Goal: Transaction & Acquisition: Register for event/course

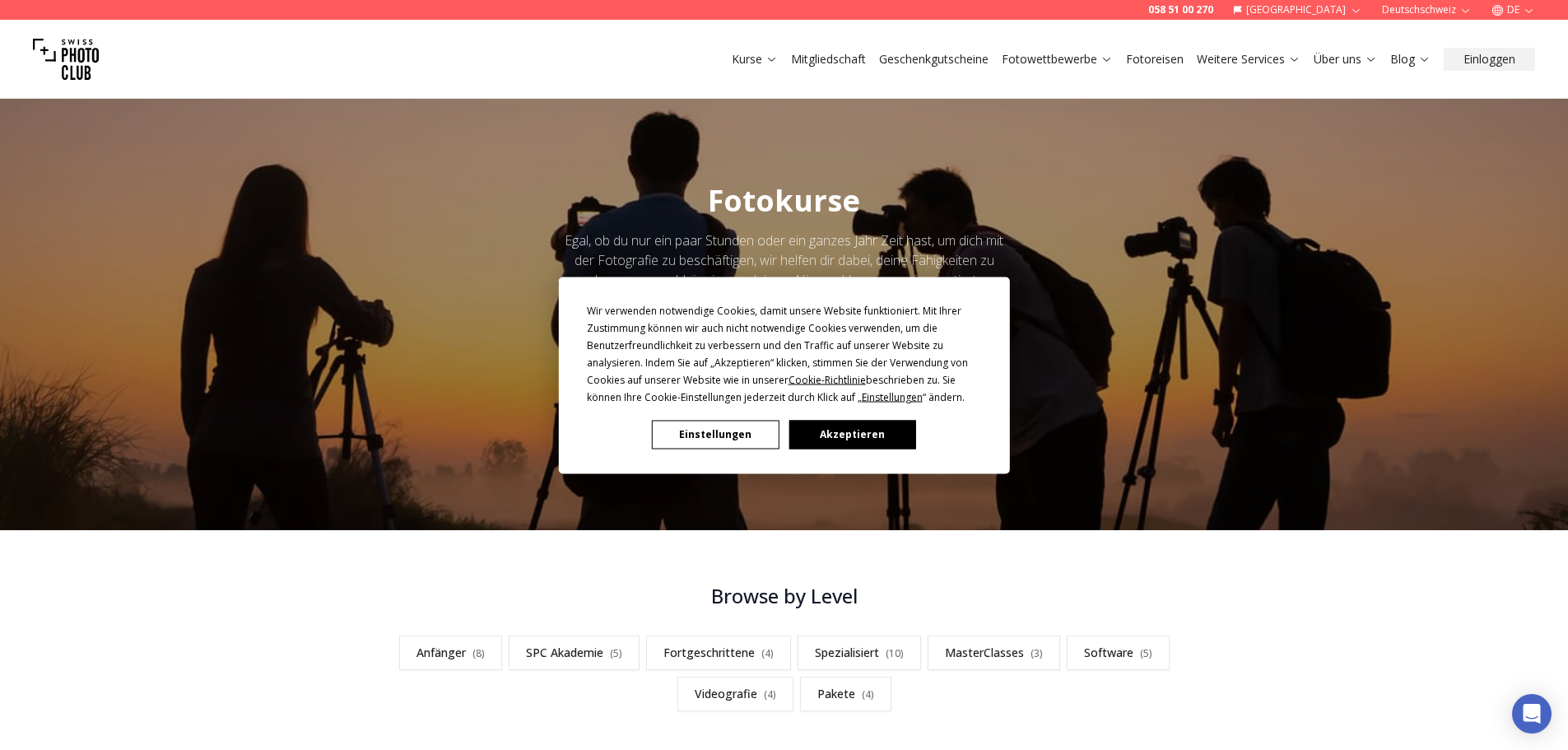
click at [872, 428] on button "Akzeptieren" at bounding box center [852, 434] width 127 height 29
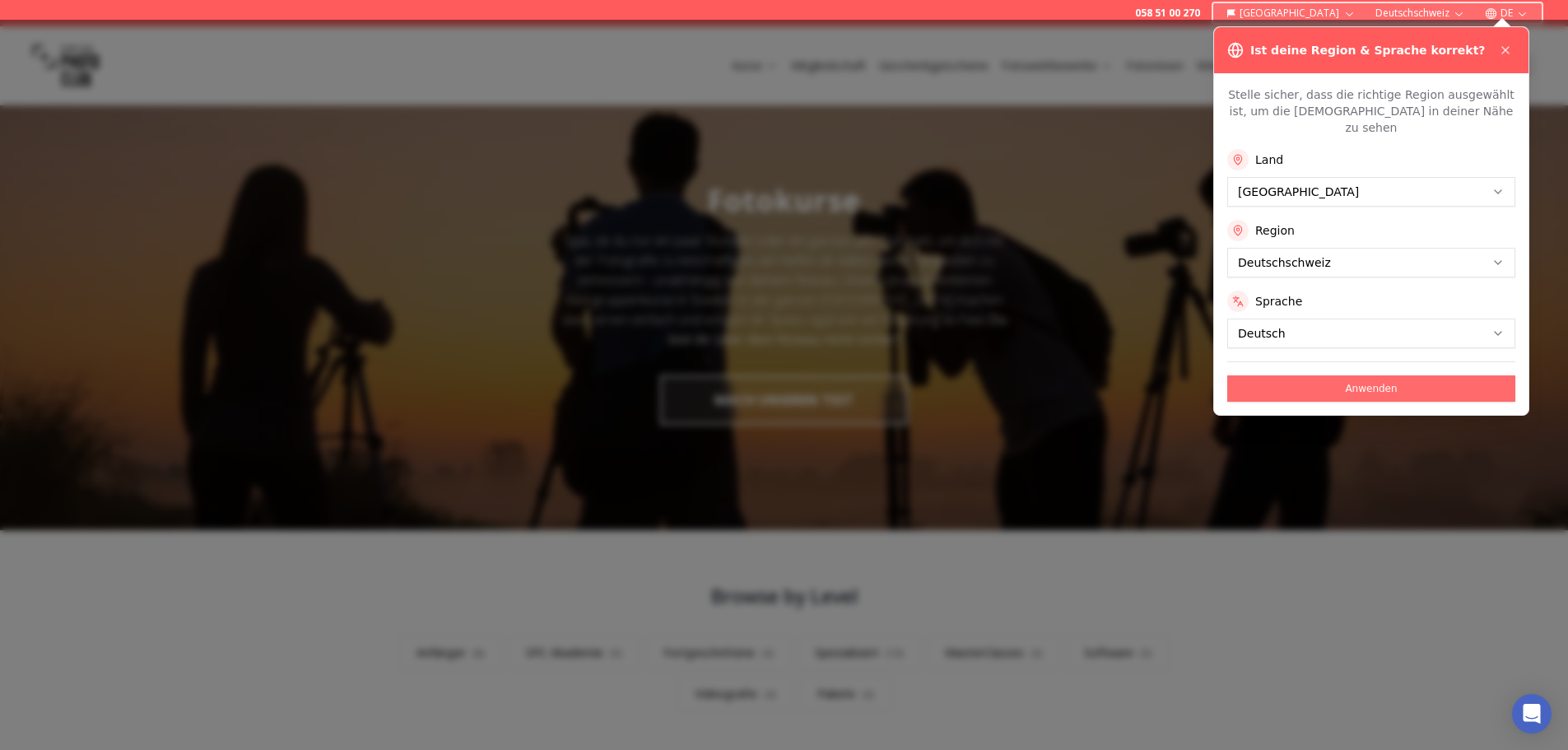
click at [1374, 376] on button "Anwenden" at bounding box center [1371, 388] width 288 height 27
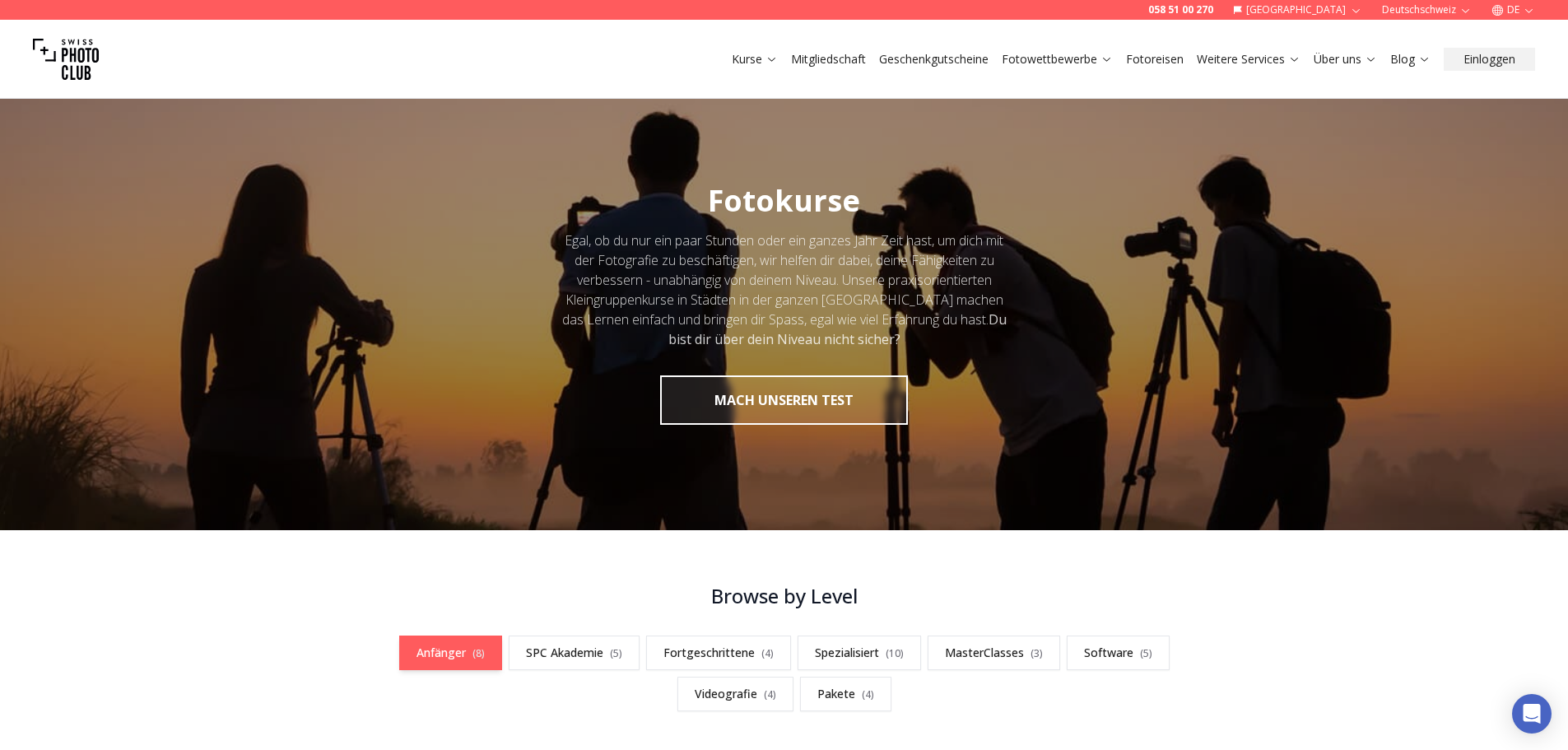
click at [422, 661] on link "Anfänger ( 8 )" at bounding box center [450, 653] width 103 height 34
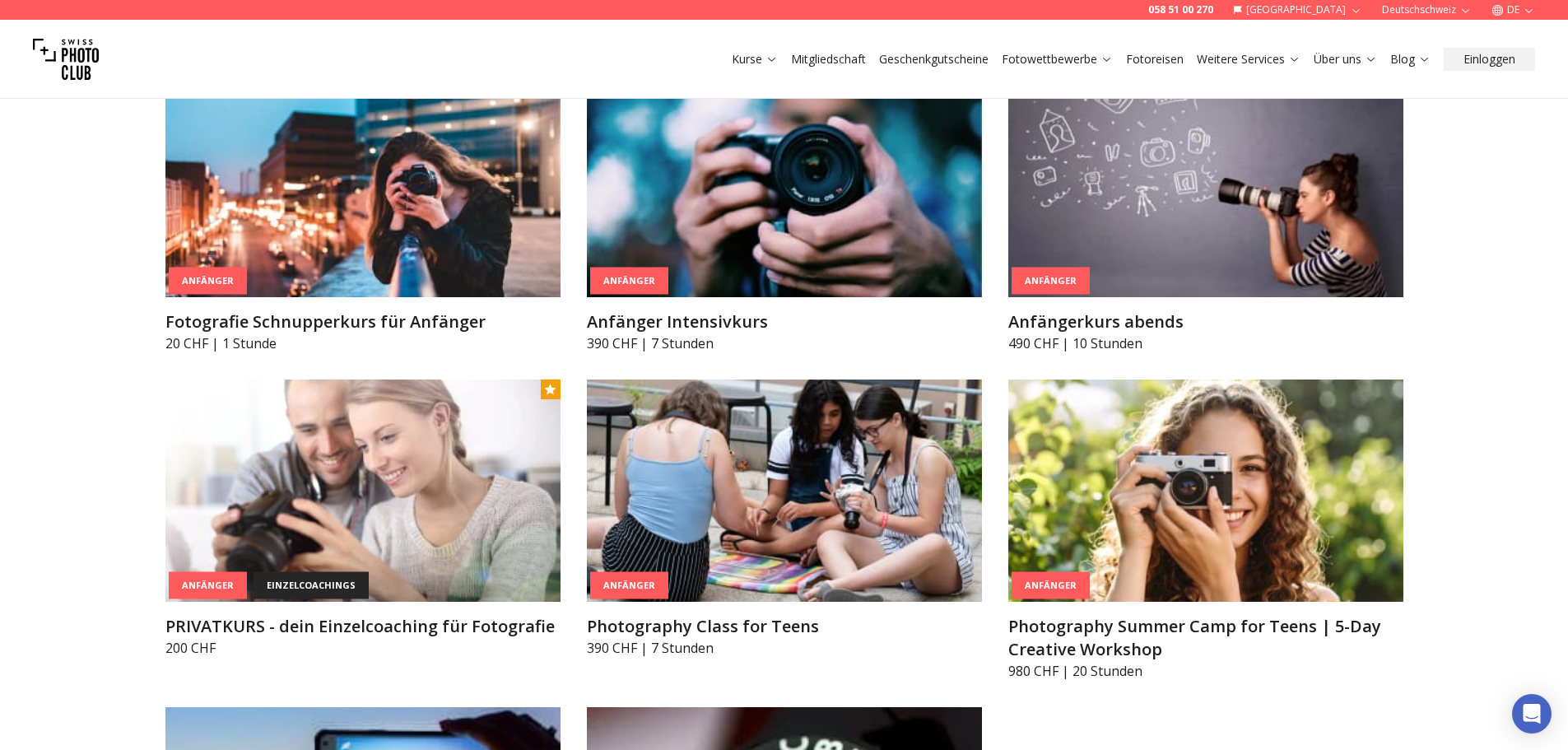
scroll to position [905, 0]
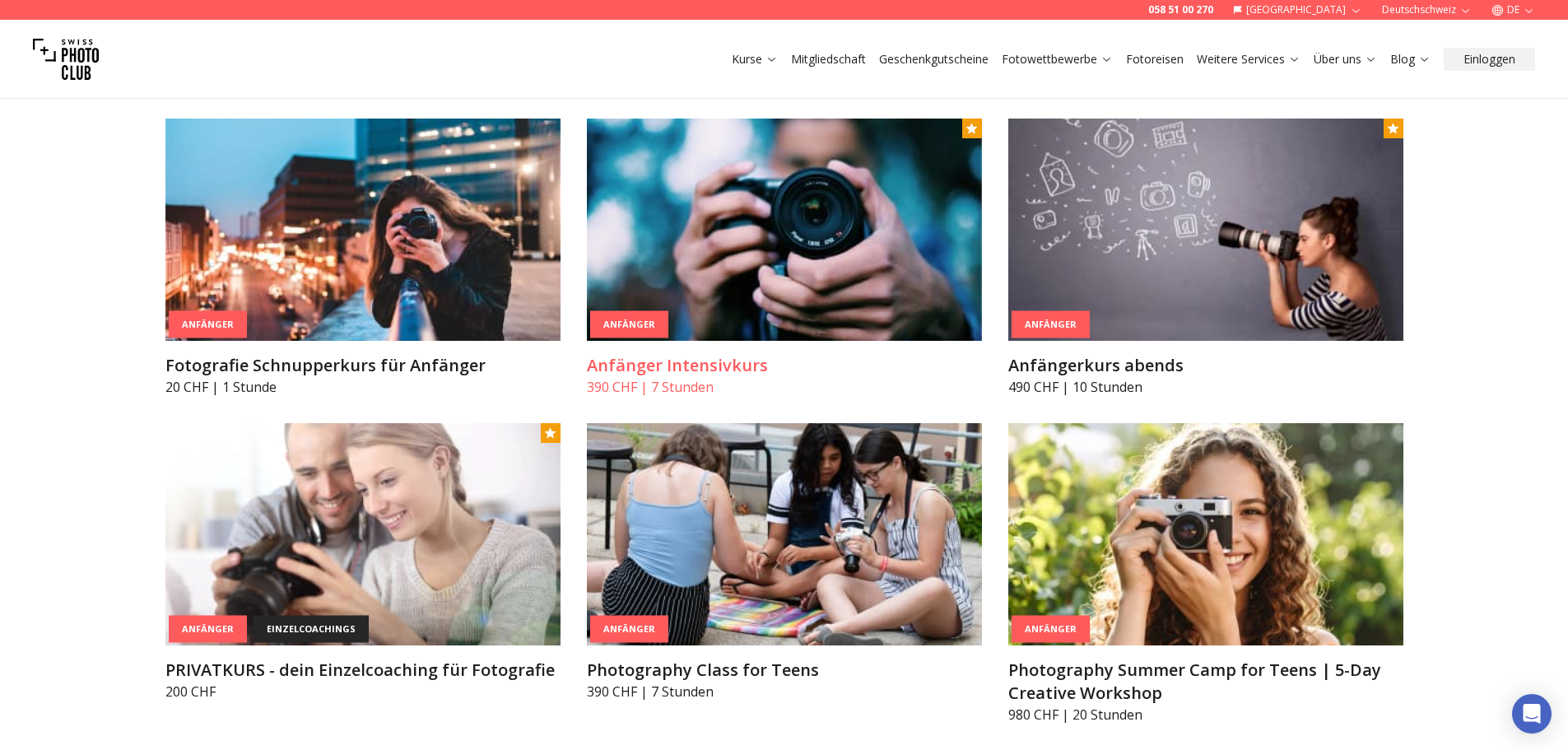
click at [673, 219] on img at bounding box center [784, 230] width 395 height 223
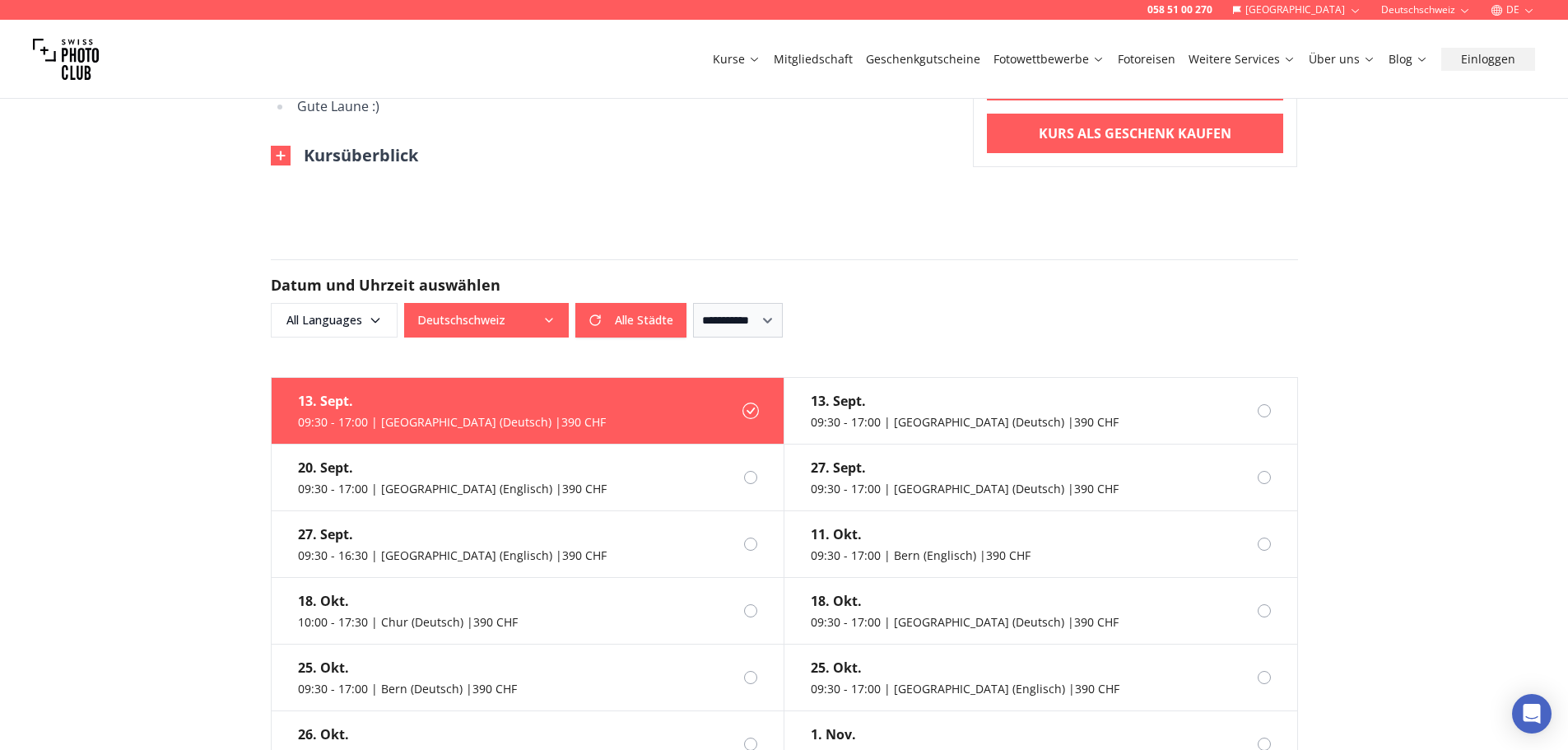
scroll to position [1153, 0]
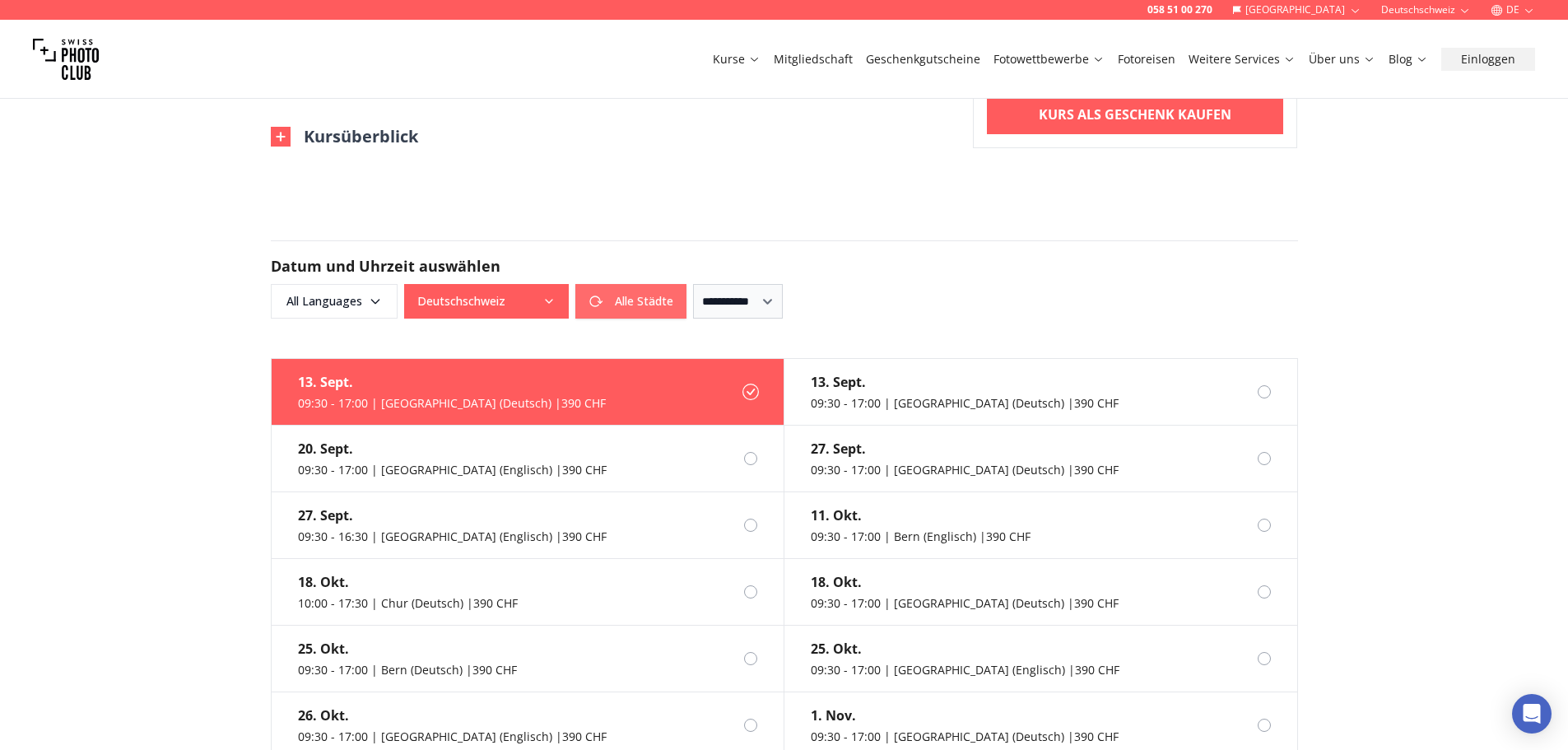
click at [642, 284] on button "Alle Städte" at bounding box center [631, 301] width 111 height 34
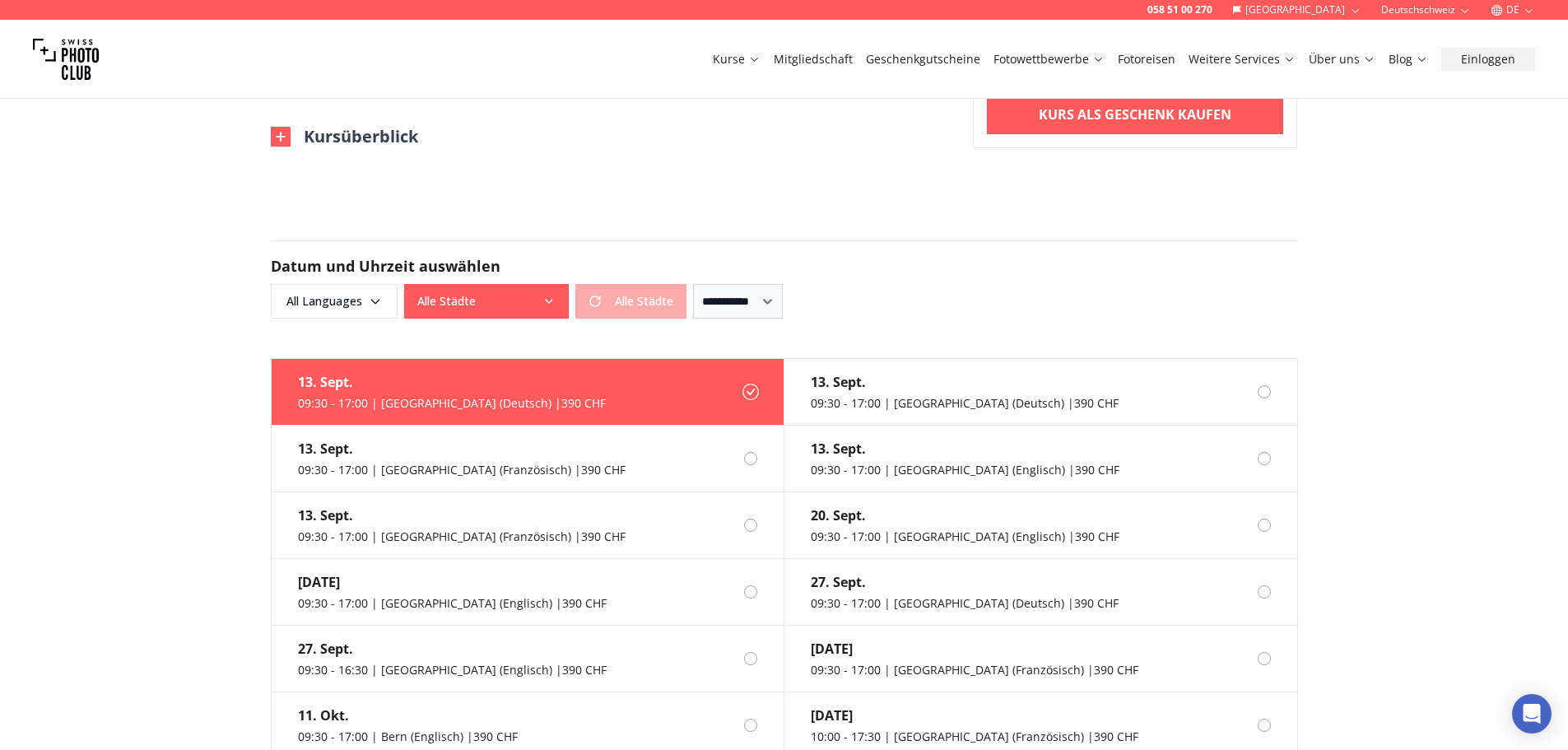
click at [537, 284] on button "Alle Städte" at bounding box center [486, 301] width 165 height 34
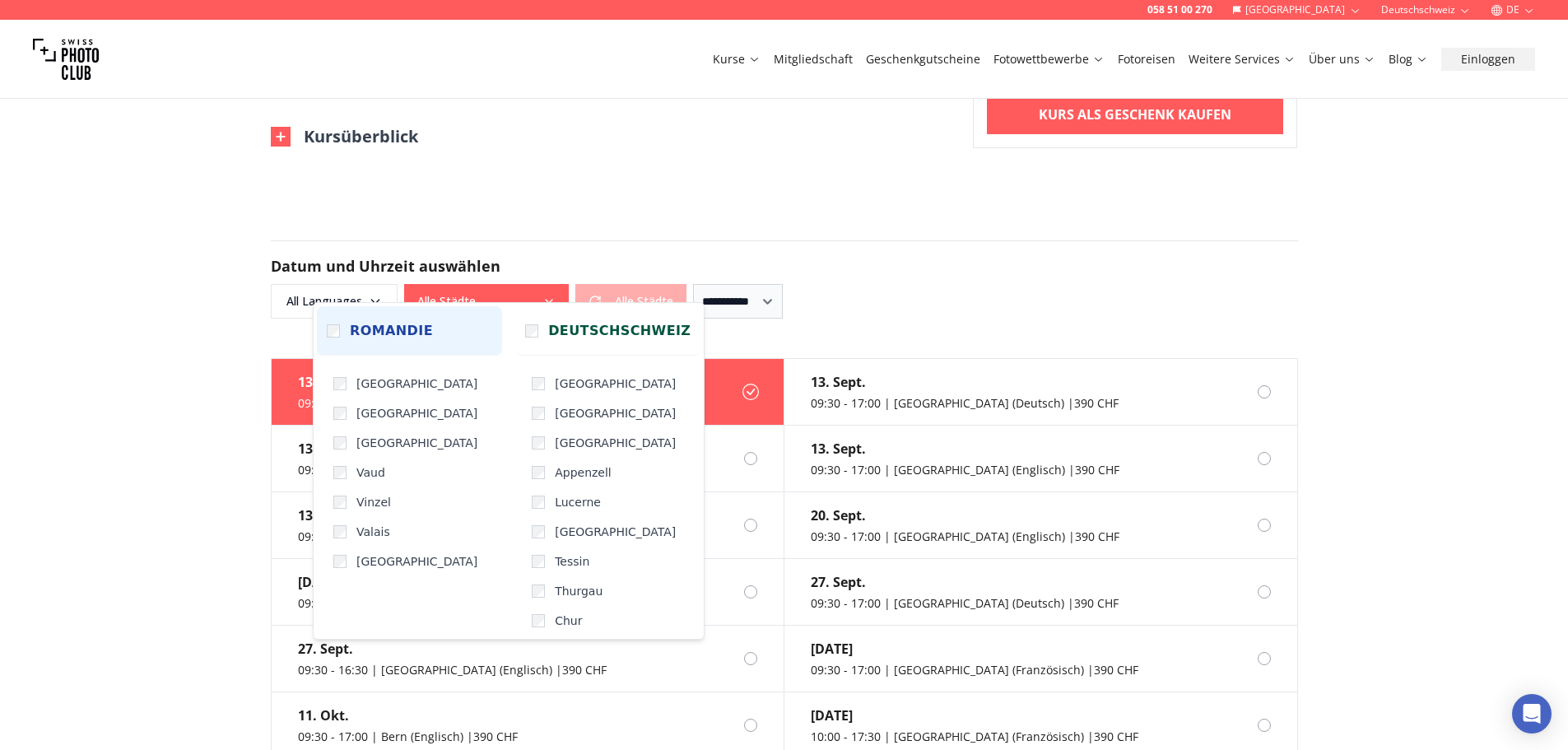
click at [519, 338] on label "Deutschschweiz" at bounding box center [607, 331] width 186 height 49
click at [394, 328] on span "Romandie" at bounding box center [391, 330] width 83 height 20
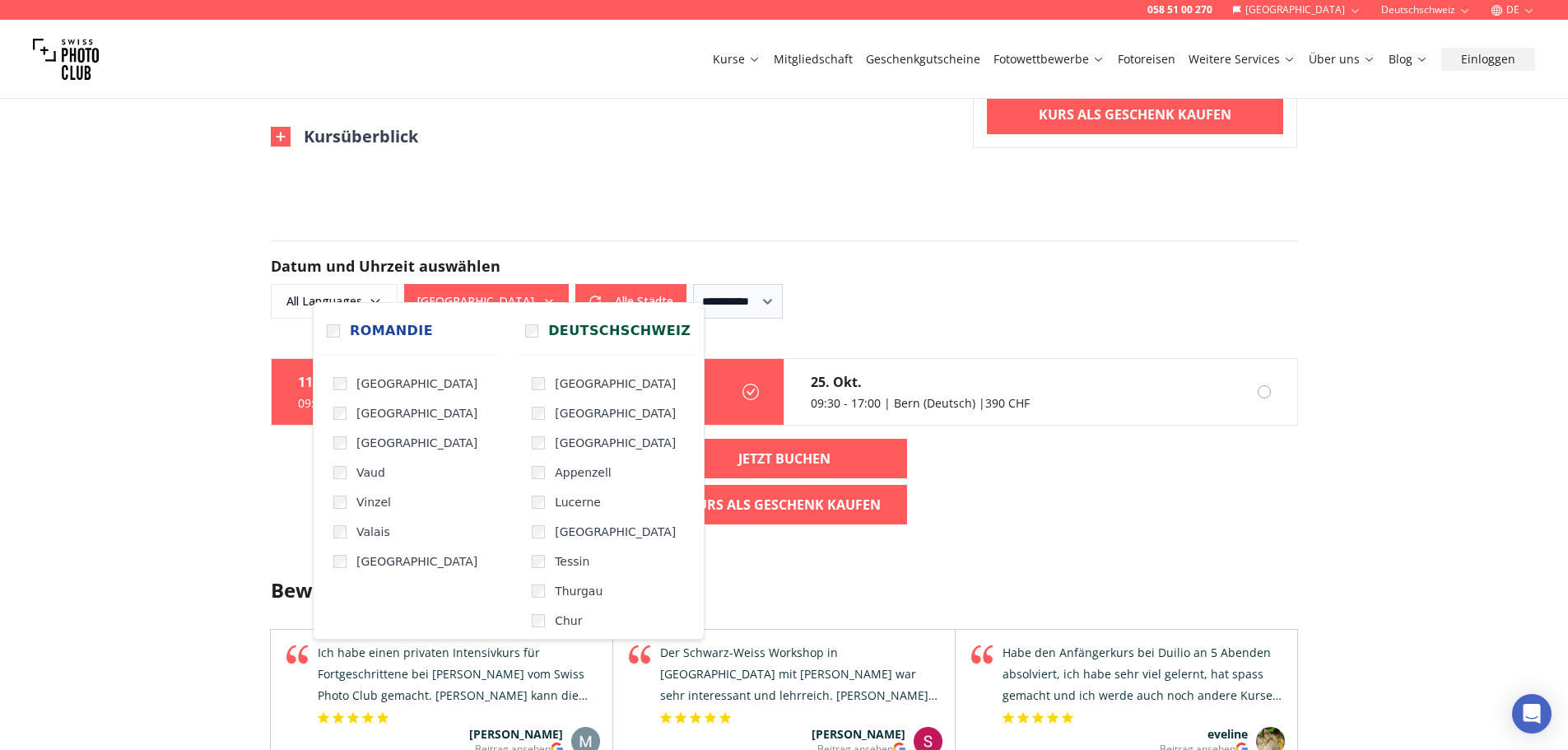
click at [70, 331] on div "058 51 00 270 Schweiz Deutschschweiz DE Kurse Mitgliedschaft Geschenkgutscheine…" at bounding box center [784, 400] width 1568 height 3105
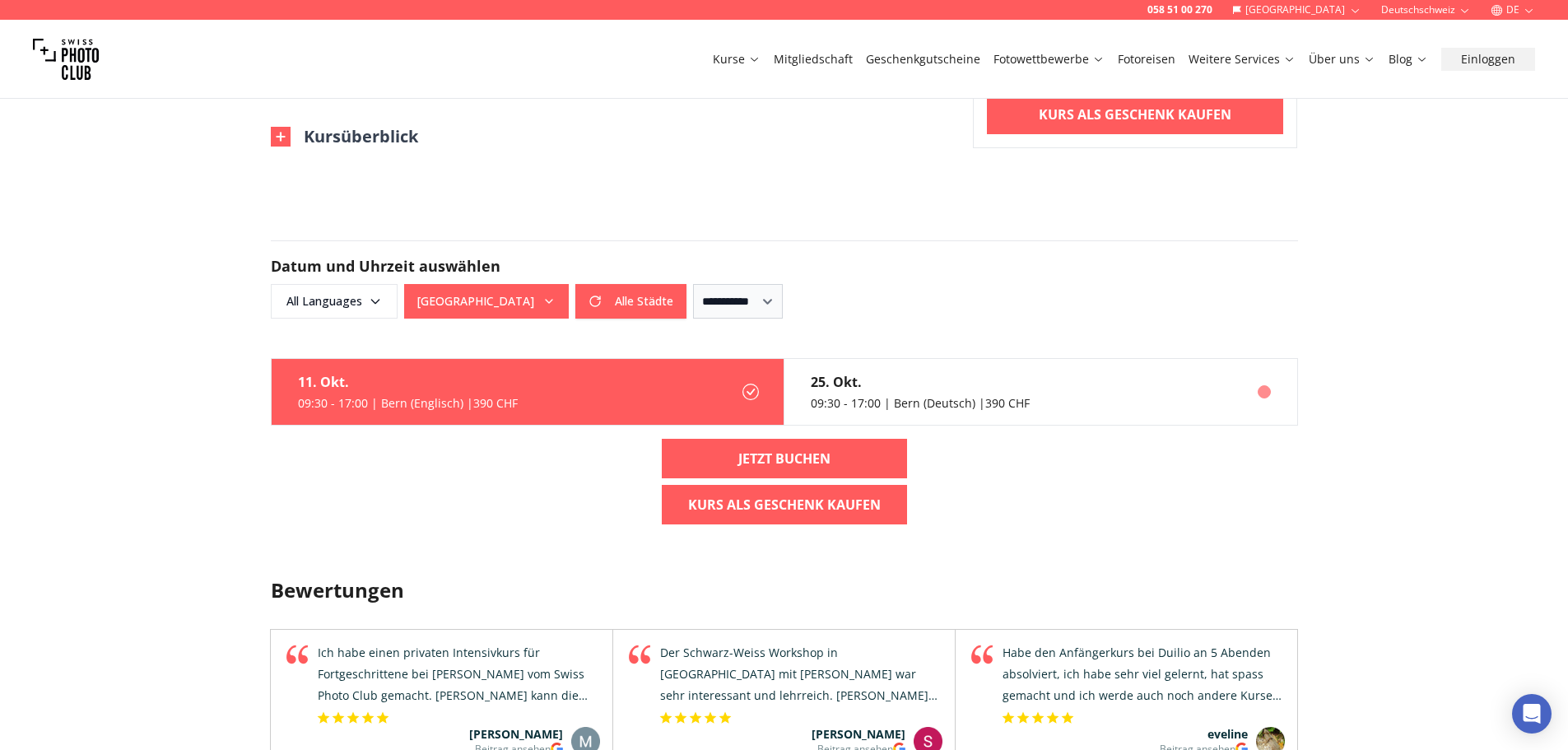
click at [867, 395] on div "09:30 - 17:00 | Bern (Deutsch) | 390 CHF" at bounding box center [920, 403] width 219 height 16
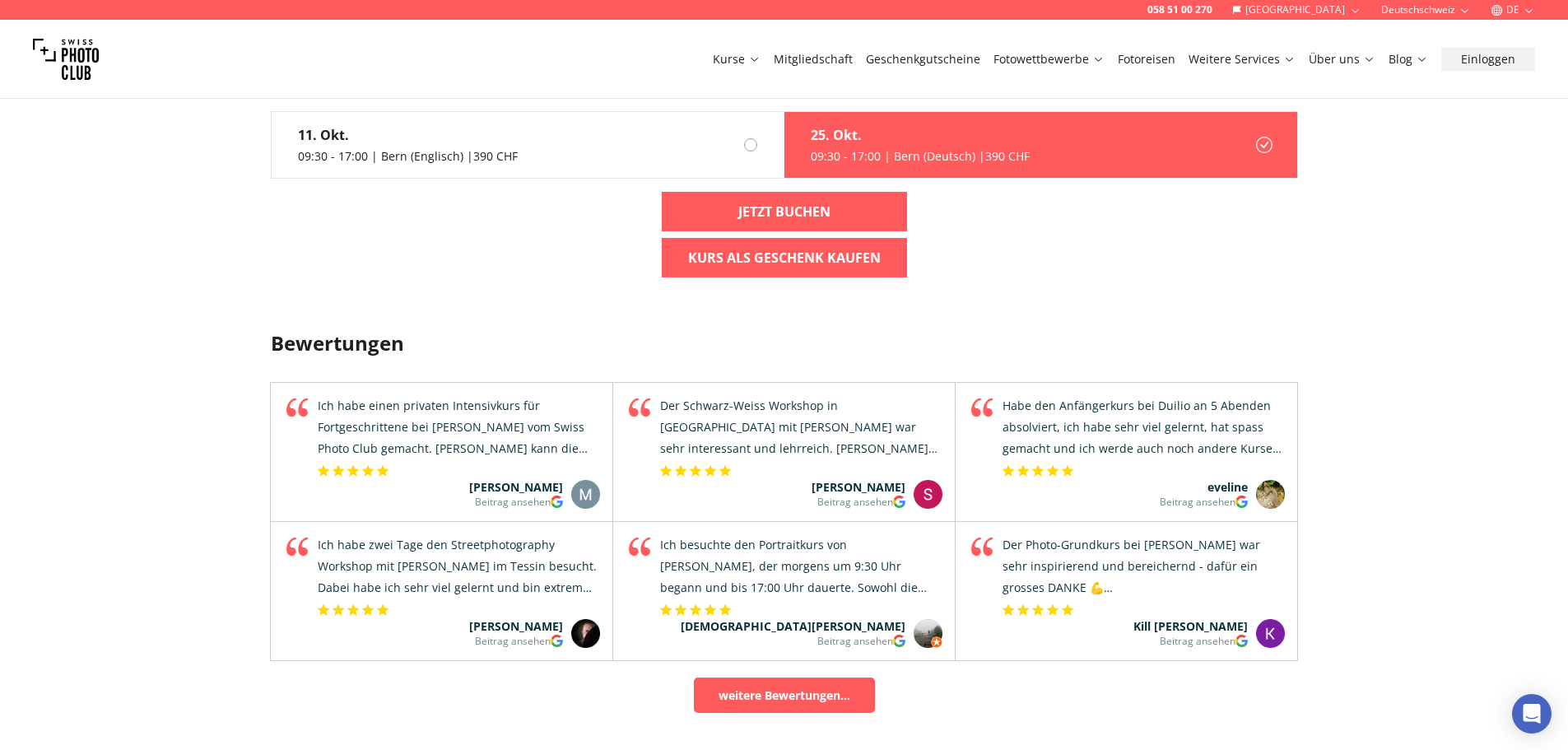
scroll to position [1317, 0]
